Goal: Task Accomplishment & Management: Manage account settings

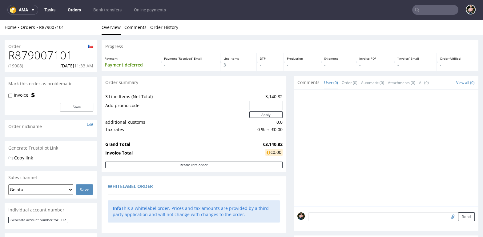
scroll to position [313, 0]
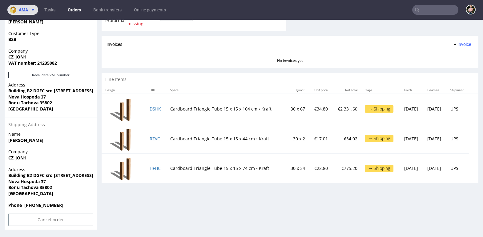
click at [24, 9] on span "ama" at bounding box center [23, 10] width 9 height 4
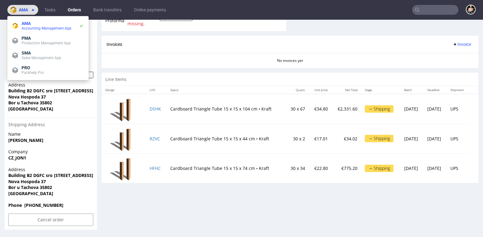
click at [24, 9] on span "ama" at bounding box center [23, 10] width 9 height 4
click at [74, 11] on link "Orders" at bounding box center [74, 10] width 21 height 10
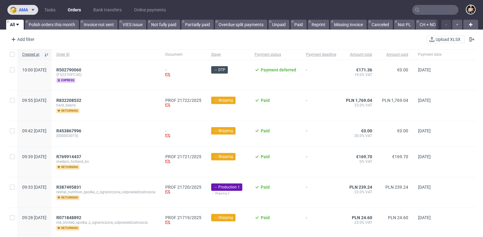
click at [29, 8] on span at bounding box center [31, 9] width 7 height 5
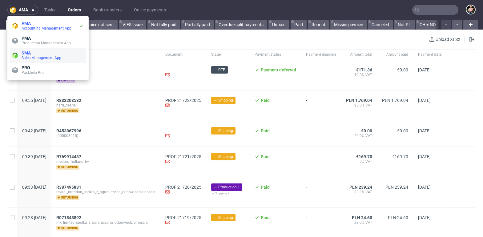
click at [33, 54] on span "SMA" at bounding box center [53, 52] width 62 height 5
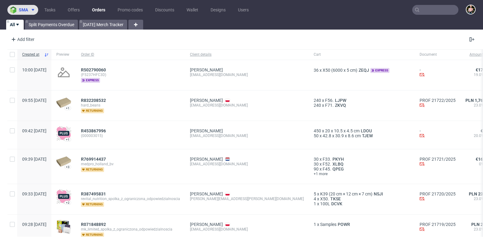
click at [26, 10] on span "sma" at bounding box center [23, 10] width 9 height 4
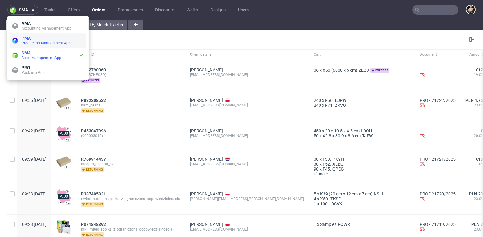
click at [30, 37] on span "PMA" at bounding box center [26, 38] width 9 height 5
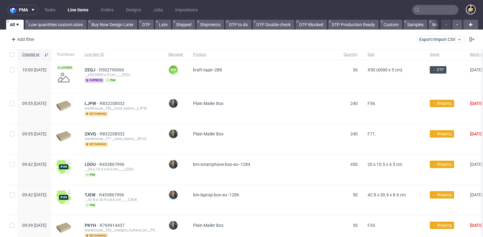
click at [429, 10] on input "text" at bounding box center [435, 10] width 46 height 10
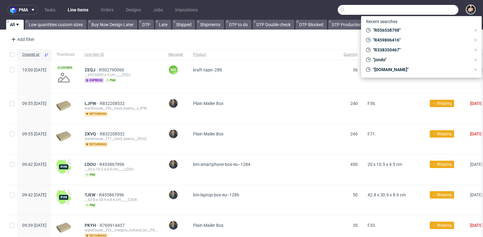
paste input "DGKN"
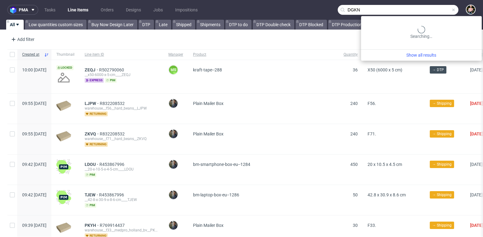
type input "DGKN"
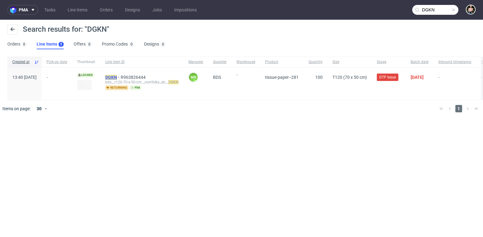
click at [117, 77] on mark "DGKN" at bounding box center [111, 77] width 12 height 5
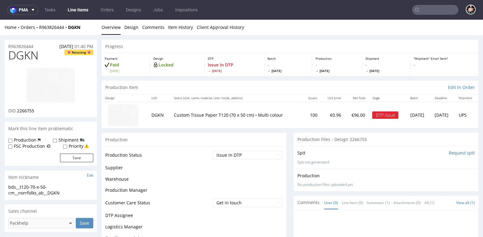
scroll to position [16, 0]
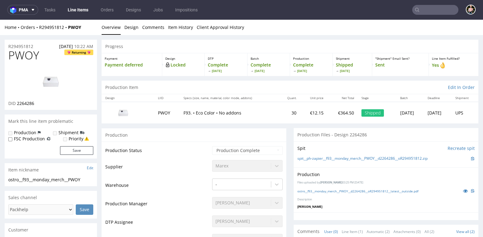
scroll to position [27, 0]
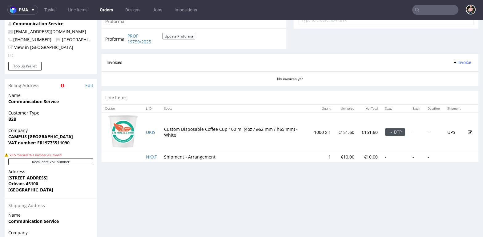
scroll to position [307, 0]
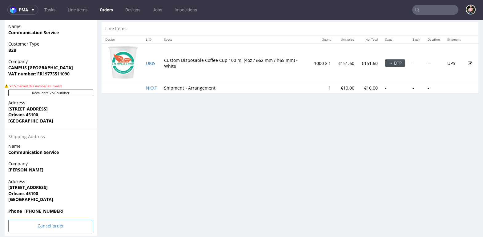
click at [44, 220] on input "Cancel order" at bounding box center [50, 226] width 85 height 12
click at [40, 201] on icon at bounding box center [38, 203] width 4 height 4
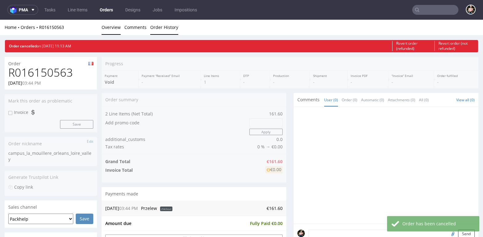
scroll to position [0, 0]
